Goal: Transaction & Acquisition: Subscribe to service/newsletter

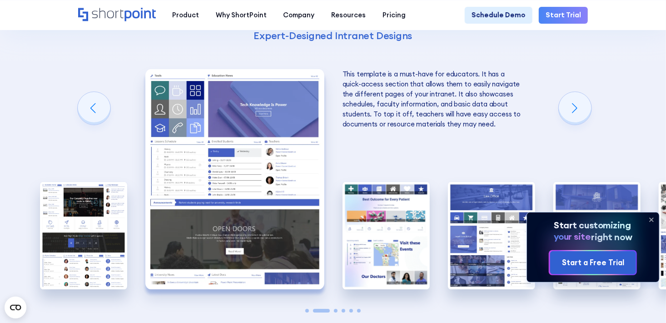
scroll to position [1418, 0]
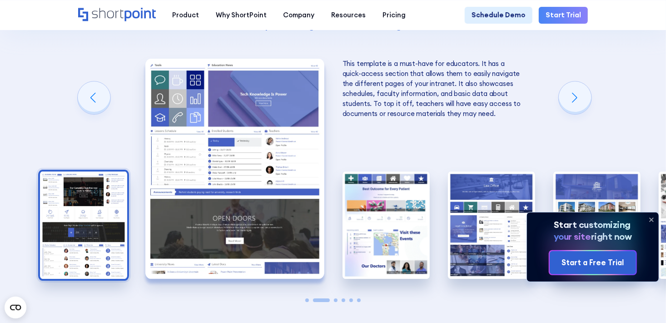
click at [69, 182] on img "1 / 6" at bounding box center [83, 224] width 87 height 107
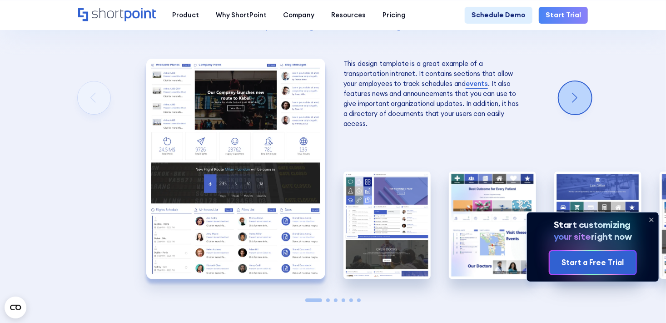
click at [571, 81] on div "Next slide" at bounding box center [575, 97] width 33 height 33
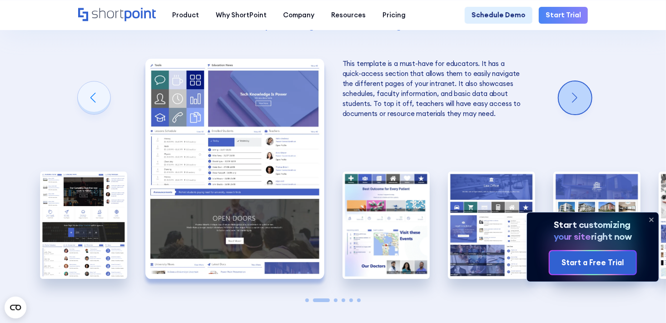
click at [571, 81] on div "Next slide" at bounding box center [575, 97] width 33 height 33
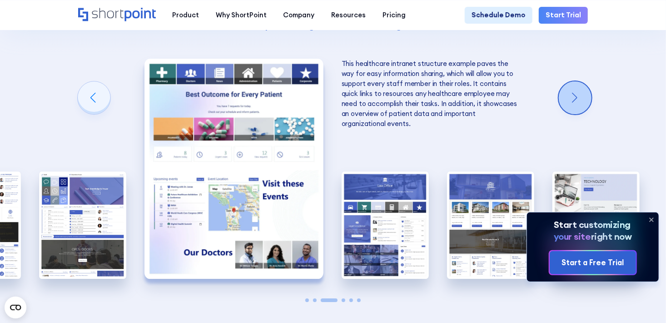
click at [571, 81] on div "Next slide" at bounding box center [575, 97] width 33 height 33
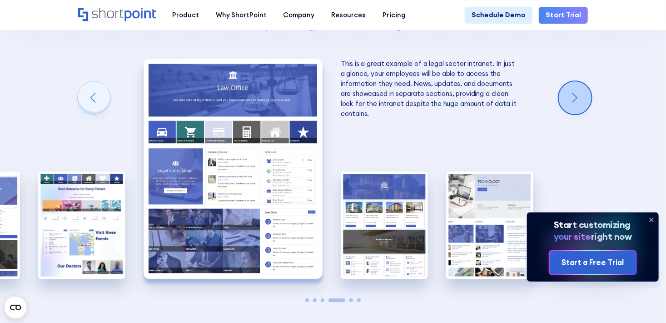
click at [571, 81] on div "Next slide" at bounding box center [575, 97] width 33 height 33
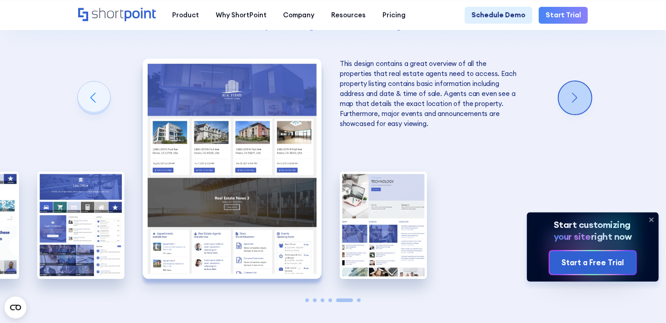
click at [571, 81] on div "Next slide" at bounding box center [575, 97] width 33 height 33
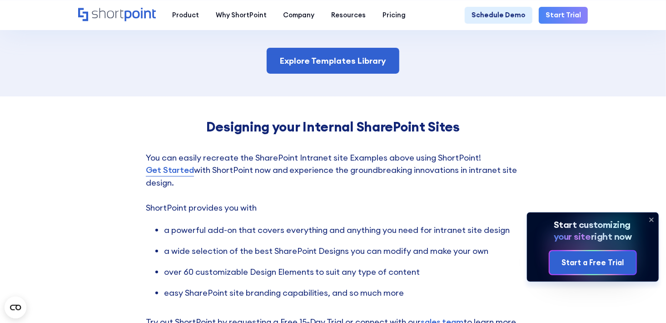
scroll to position [1691, 0]
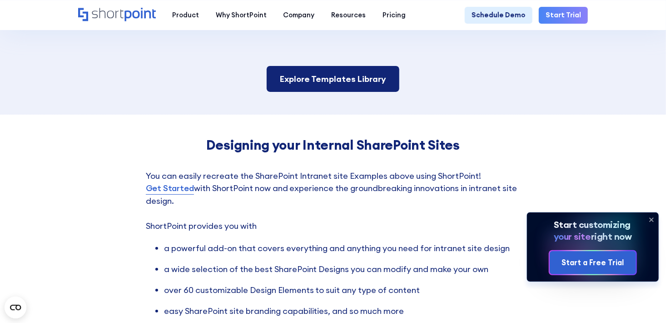
click at [336, 74] on link "Explore Templates Library" at bounding box center [333, 79] width 133 height 26
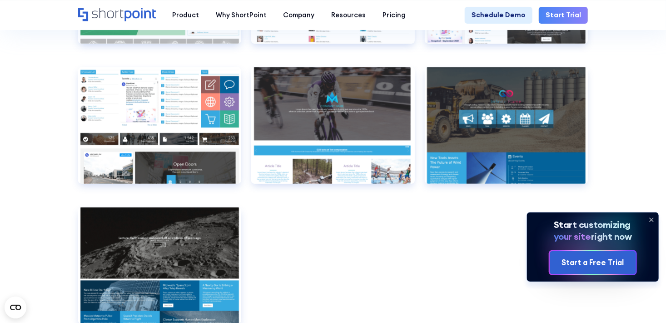
scroll to position [5273, 0]
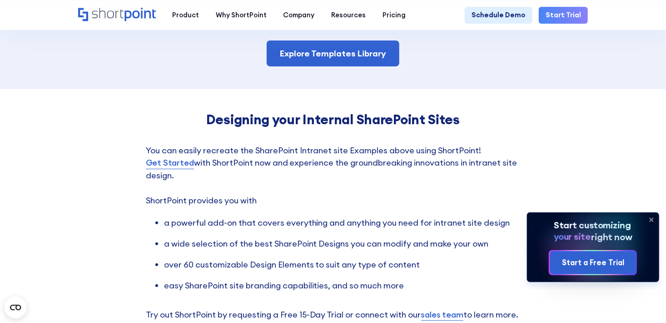
scroll to position [1716, 0]
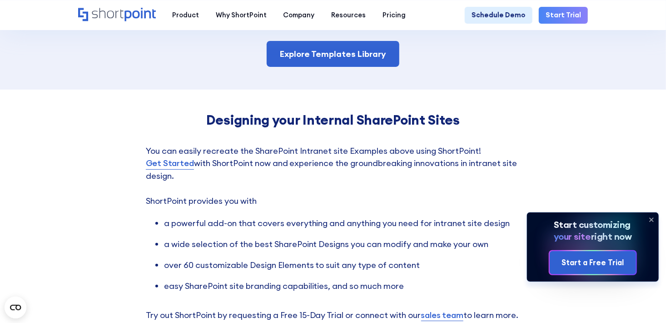
click at [180, 157] on link "Get Started" at bounding box center [170, 163] width 48 height 12
